Goal: Task Accomplishment & Management: Manage account settings

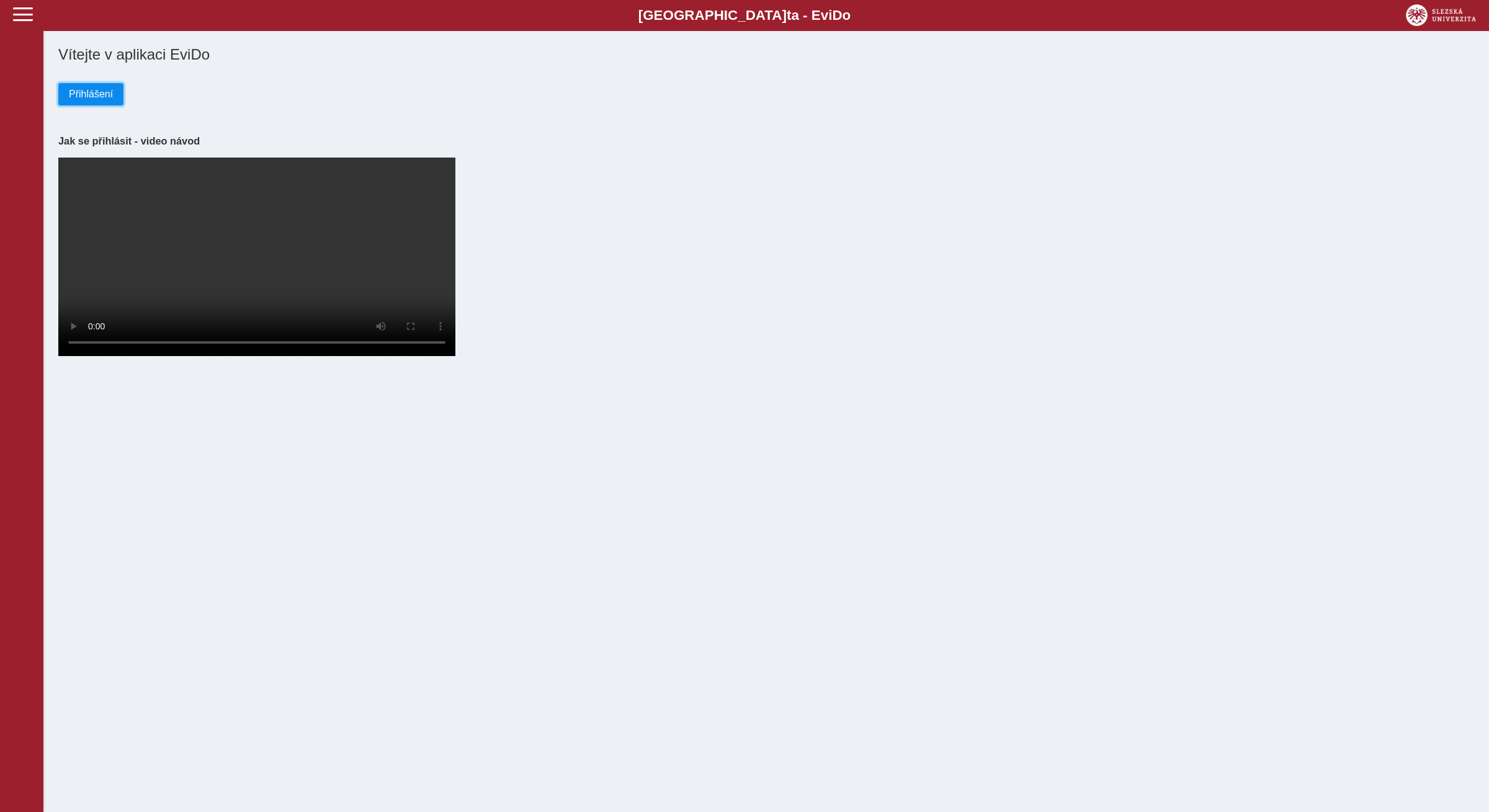
click at [120, 95] on button "Přihlášení" at bounding box center [90, 94] width 65 height 22
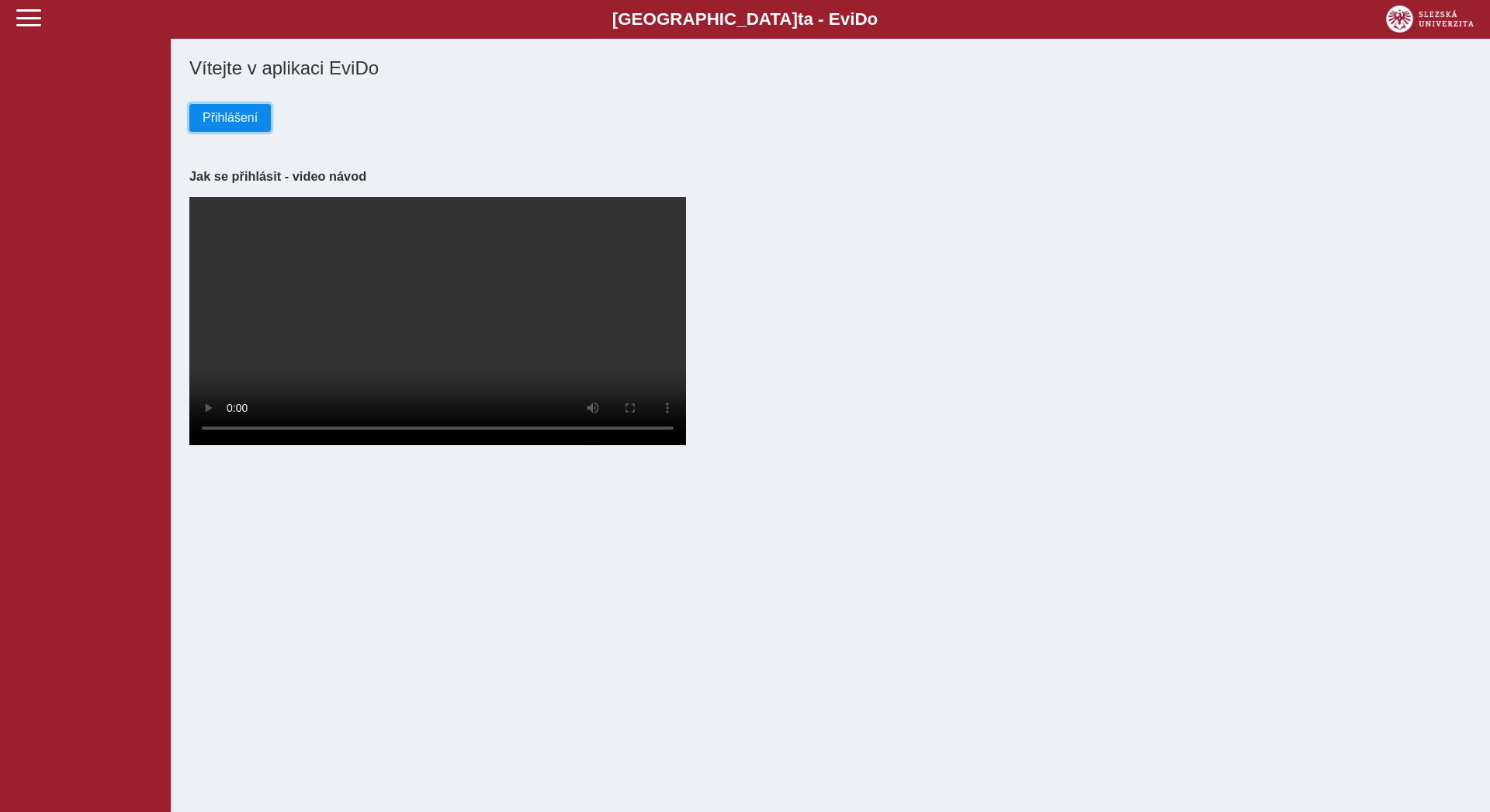
click at [254, 121] on span "Přihlášení" at bounding box center [230, 117] width 55 height 14
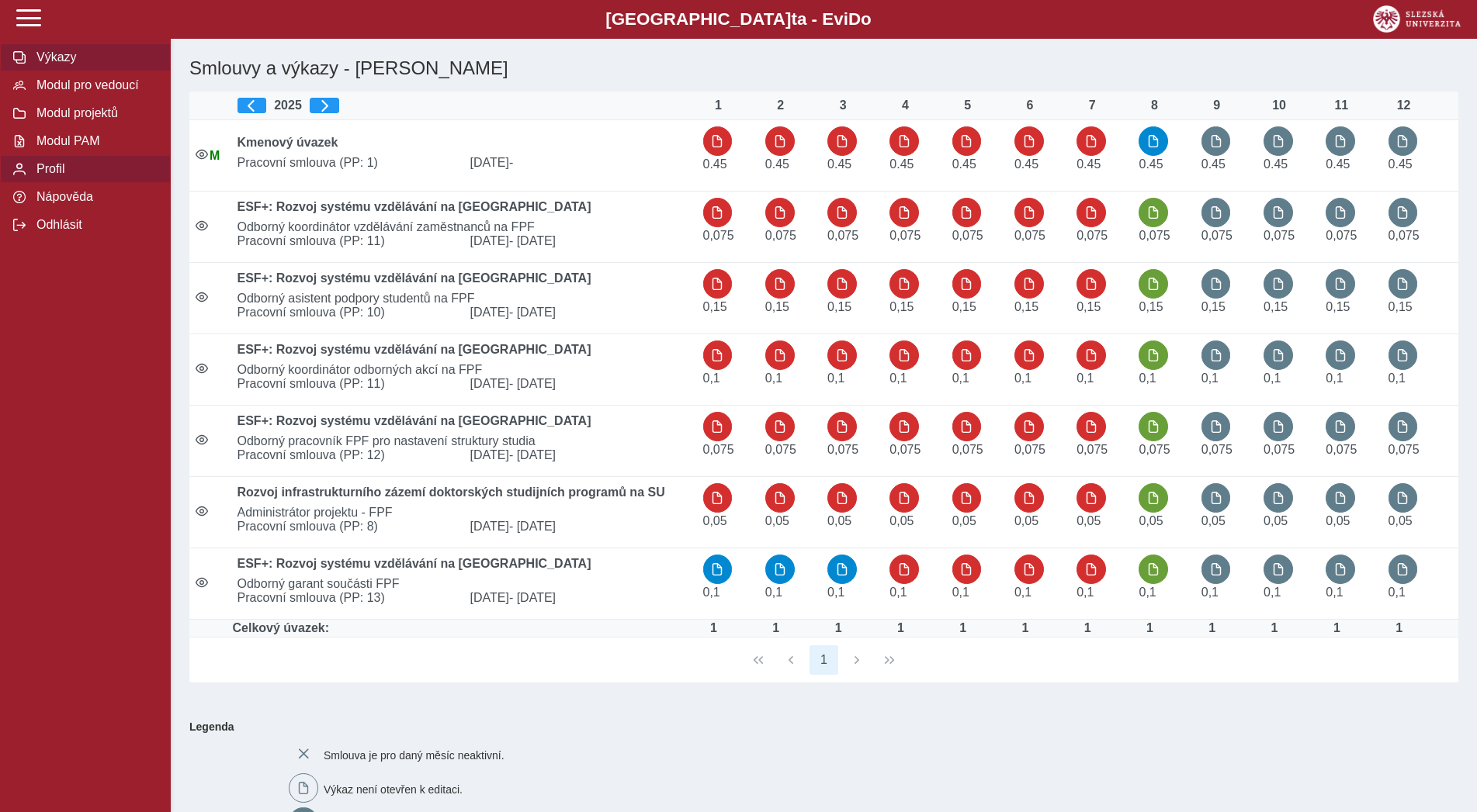
click at [51, 184] on button "Profil" at bounding box center [85, 169] width 171 height 28
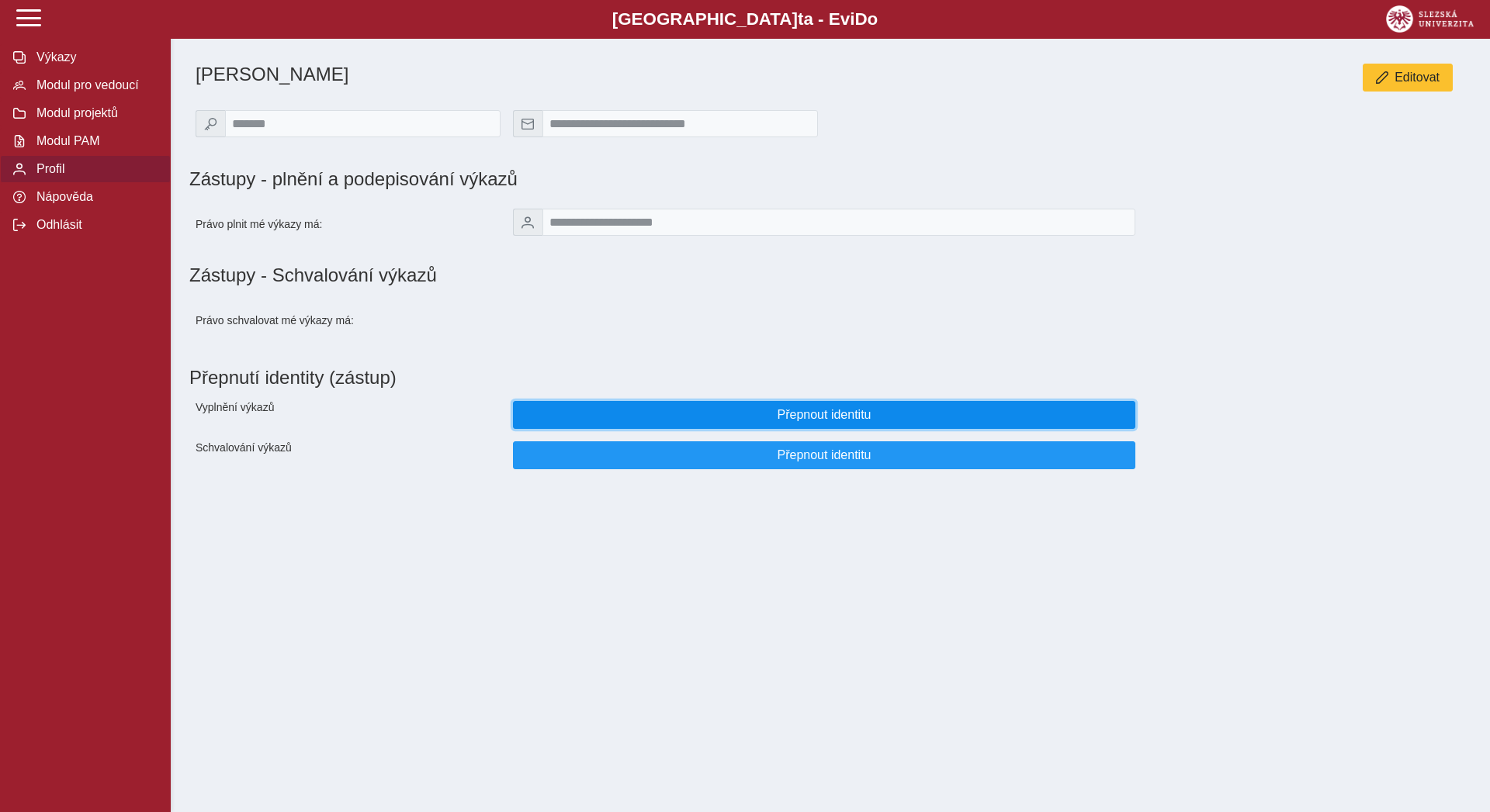
click at [695, 420] on span "Přepnout identitu" at bounding box center [823, 415] width 595 height 14
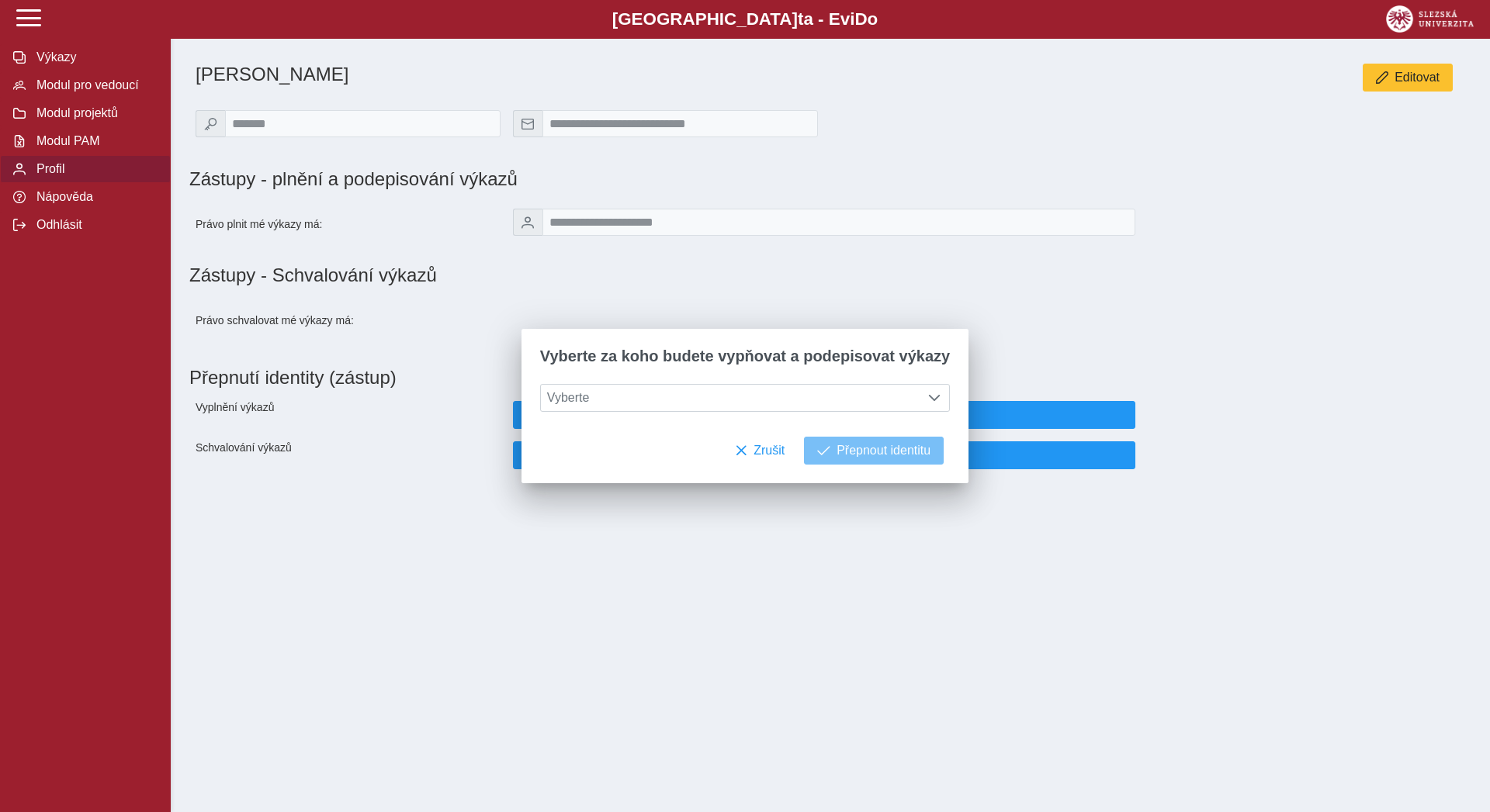
click at [643, 383] on div "Vyberte za koho budete vypňovat a podepisovat výkazy" at bounding box center [744, 357] width 447 height 55
click at [640, 392] on span "Vyberte" at bounding box center [729, 397] width 379 height 27
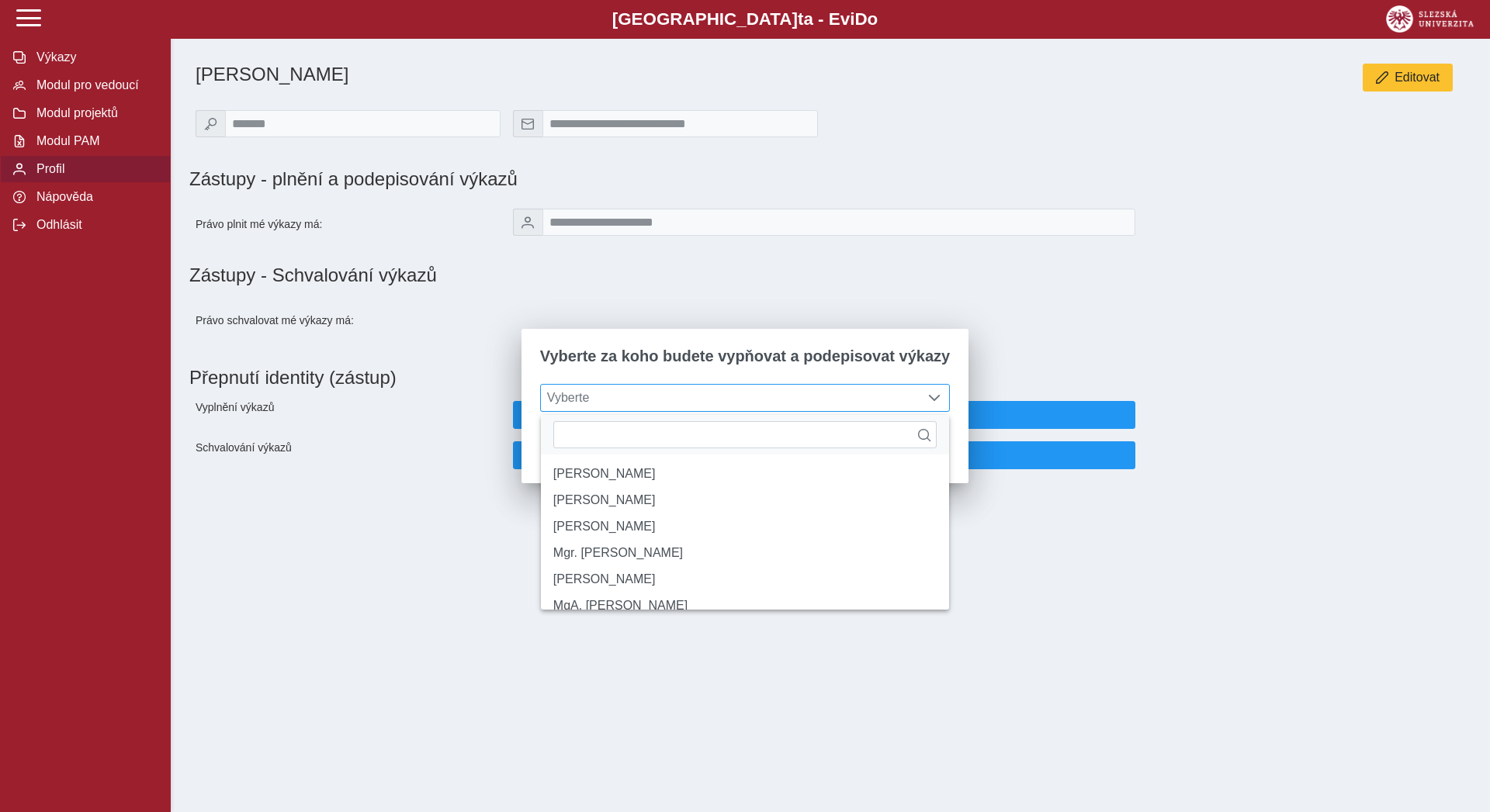
scroll to position [9, 63]
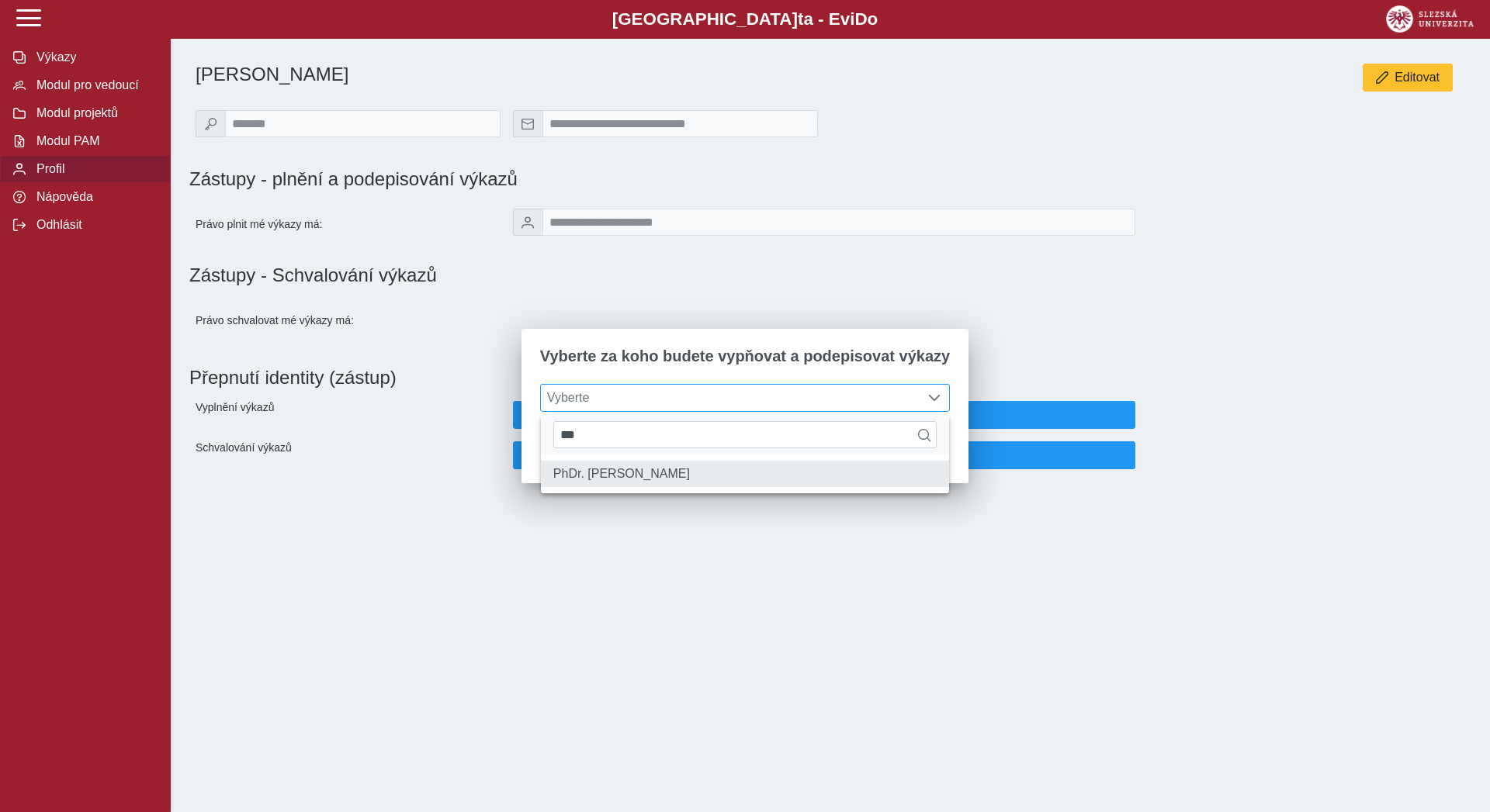
type input "***"
click at [648, 472] on li "PhDr. Jaromíra Knapíková" at bounding box center [744, 473] width 408 height 27
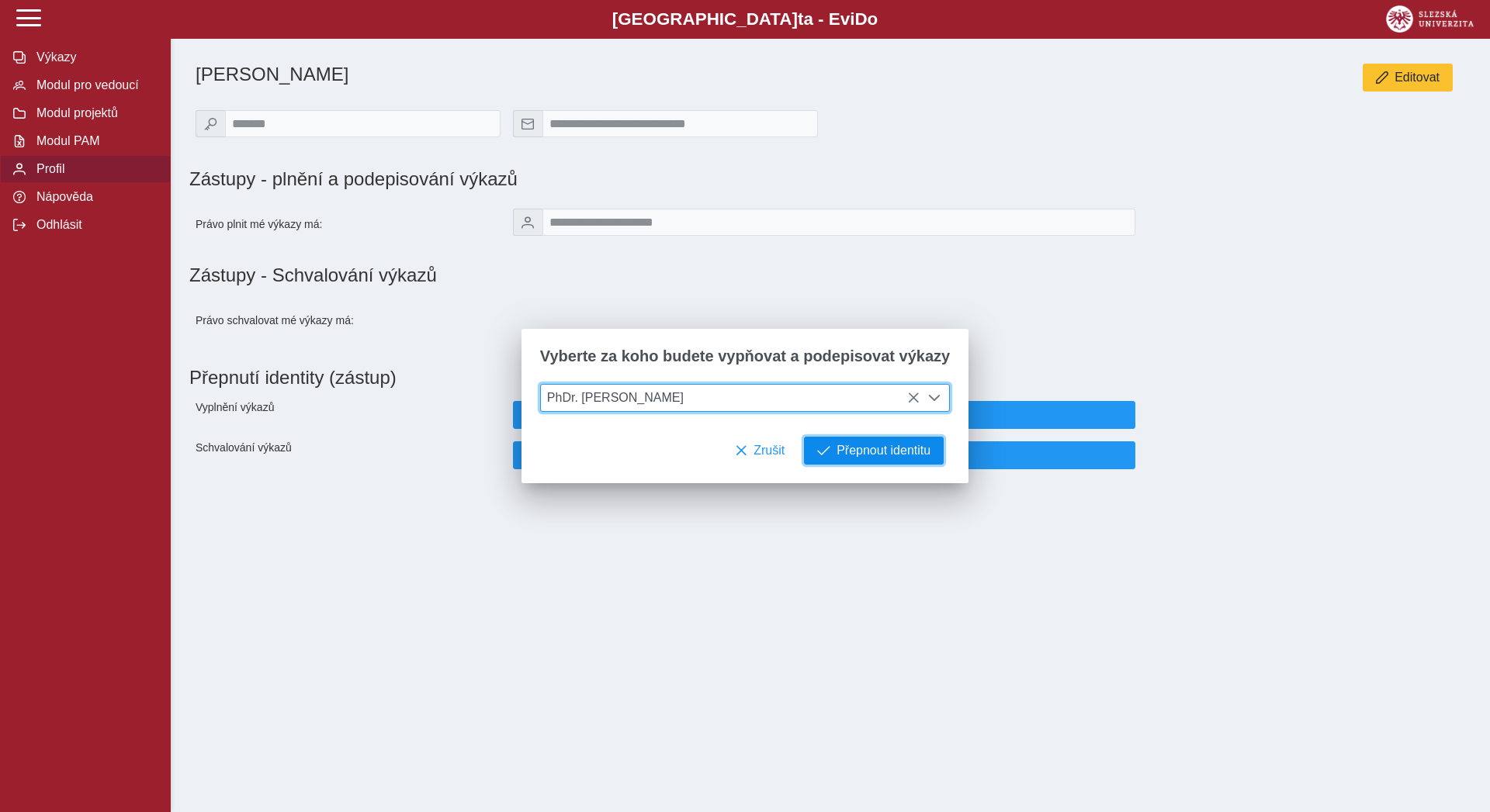
click at [862, 458] on span "Přepnout identitu" at bounding box center [884, 450] width 94 height 14
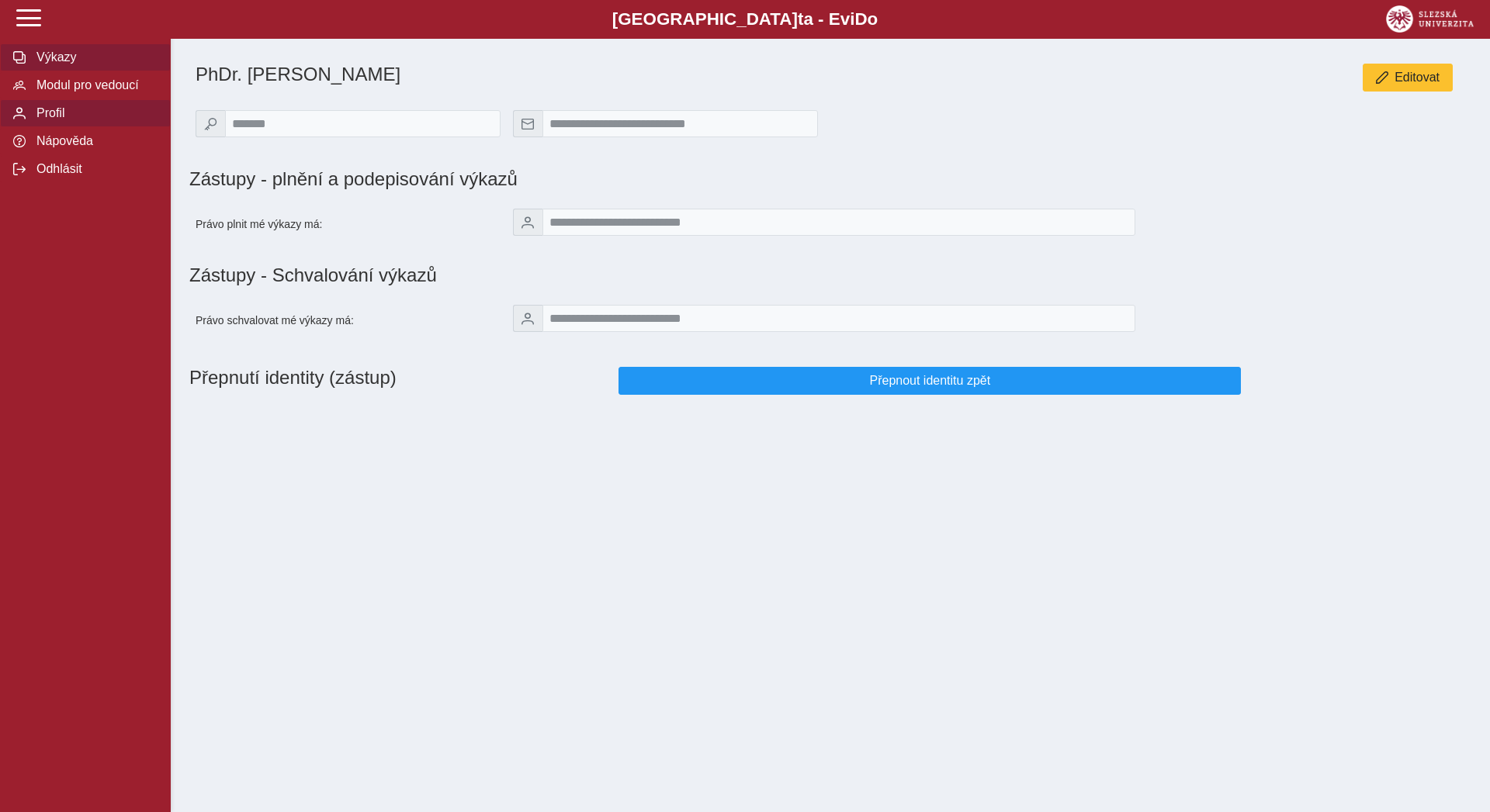
click at [64, 64] on span "Výkazy" at bounding box center [95, 57] width 126 height 14
